Goal: Task Accomplishment & Management: Complete application form

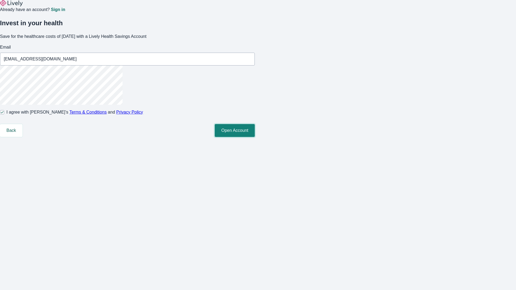
click at [255, 137] on button "Open Account" at bounding box center [235, 130] width 40 height 13
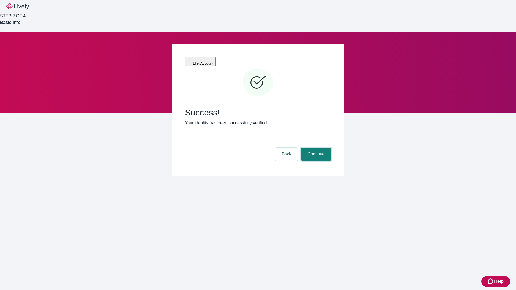
click at [315, 148] on button "Continue" at bounding box center [316, 154] width 30 height 13
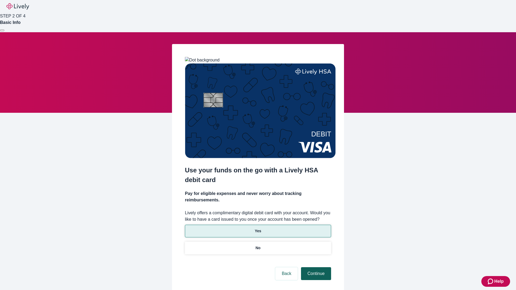
click at [258, 245] on p "No" at bounding box center [257, 248] width 5 height 6
click at [315, 267] on button "Continue" at bounding box center [316, 273] width 30 height 13
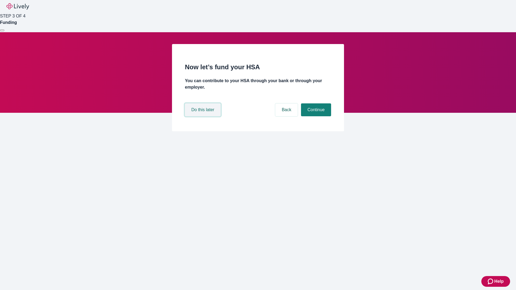
click at [203, 116] on button "Do this later" at bounding box center [203, 109] width 36 height 13
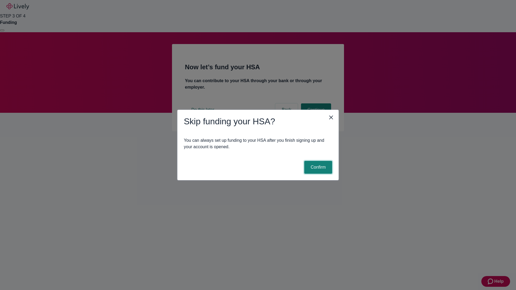
click at [317, 167] on button "Confirm" at bounding box center [318, 167] width 28 height 13
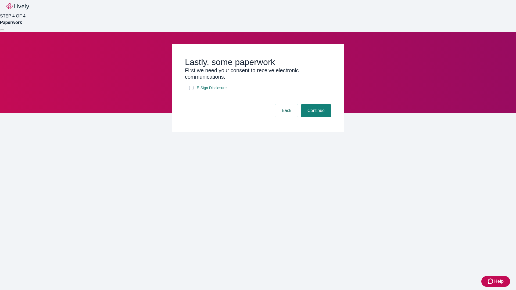
click at [191, 90] on input "E-Sign Disclosure" at bounding box center [191, 88] width 4 height 4
checkbox input "true"
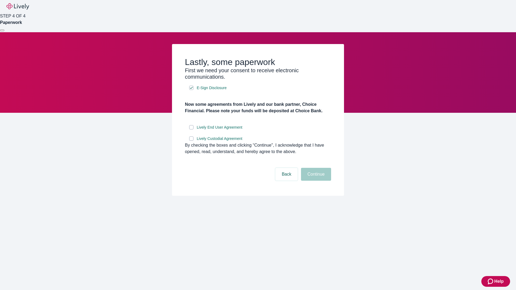
click at [191, 129] on input "Lively End User Agreement" at bounding box center [191, 127] width 4 height 4
checkbox input "true"
click at [191, 141] on input "Lively Custodial Agreement" at bounding box center [191, 138] width 4 height 4
checkbox input "true"
click at [315, 181] on button "Continue" at bounding box center [316, 174] width 30 height 13
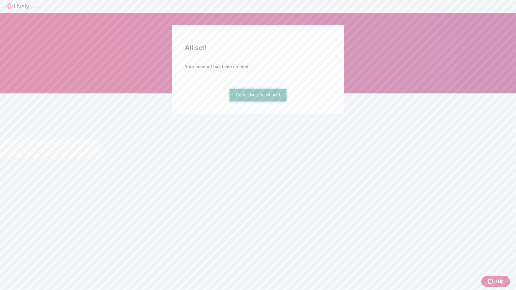
click at [258, 102] on link "Go to Lively dashboard" at bounding box center [257, 95] width 57 height 13
